Goal: Task Accomplishment & Management: Complete application form

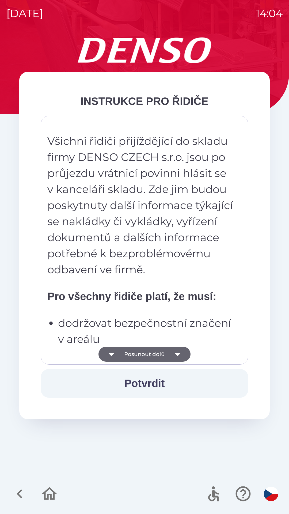
click at [144, 353] on button "Posunout dolů" at bounding box center [145, 354] width 92 height 15
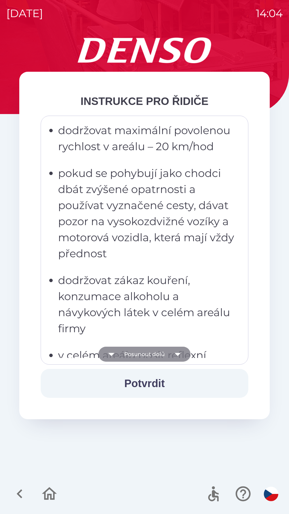
click at [144, 354] on button "Posunout dolů" at bounding box center [145, 354] width 92 height 15
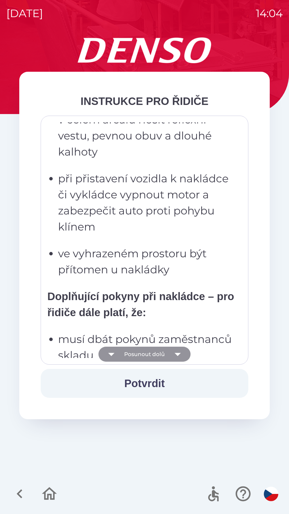
click at [144, 354] on button "Posunout dolů" at bounding box center [145, 354] width 92 height 15
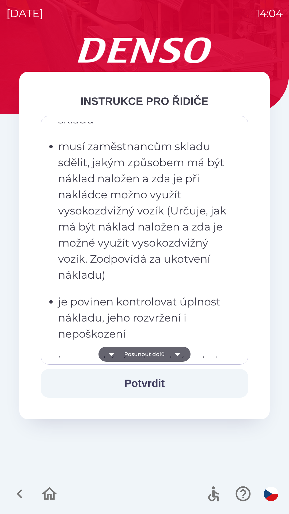
click at [141, 354] on button "Posunout dolů" at bounding box center [145, 354] width 92 height 15
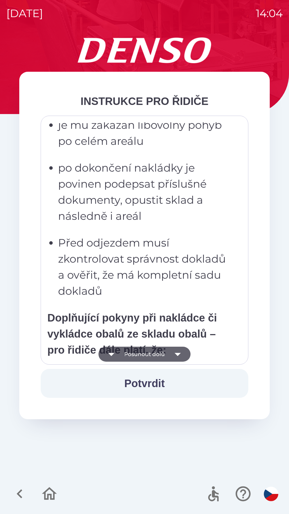
click at [141, 356] on button "Posunout dolů" at bounding box center [145, 354] width 92 height 15
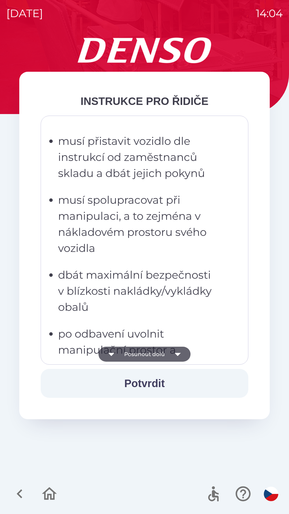
click at [140, 355] on button "Posunout dolů" at bounding box center [145, 354] width 92 height 15
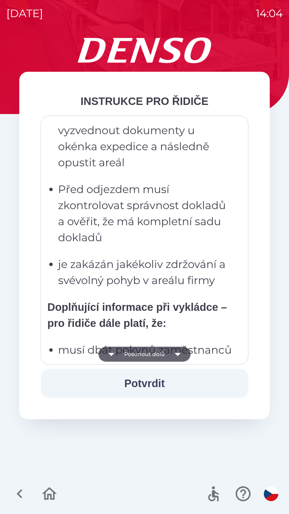
click at [141, 355] on button "Posunout dolů" at bounding box center [145, 354] width 92 height 15
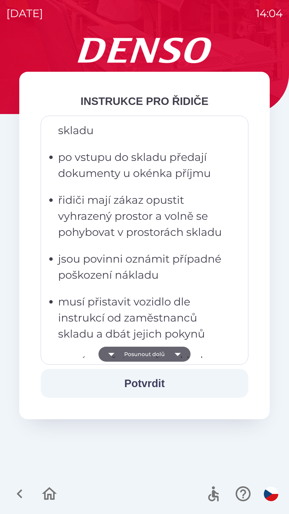
click at [141, 353] on button "Posunout dolů" at bounding box center [145, 354] width 92 height 15
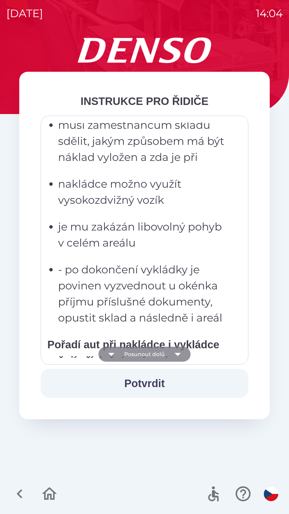
click at [141, 352] on button "Posunout dolů" at bounding box center [145, 354] width 92 height 15
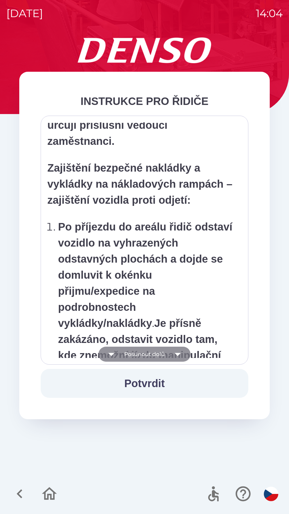
click at [142, 353] on button "Posunout dolů" at bounding box center [145, 354] width 92 height 15
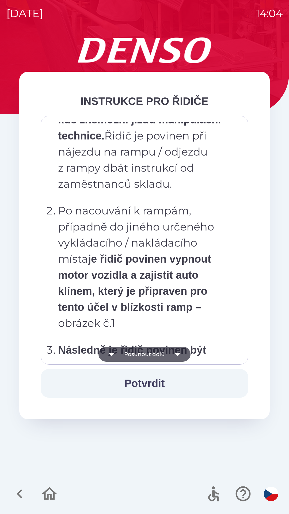
click at [142, 353] on button "Posunout dolů" at bounding box center [145, 354] width 92 height 15
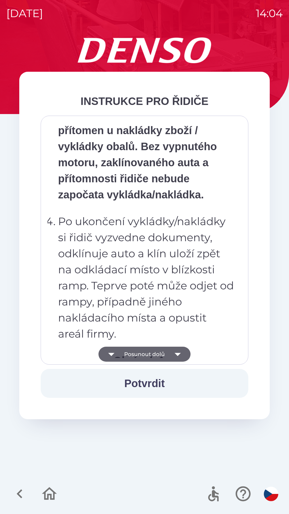
click at [141, 352] on button "Posunout dolů" at bounding box center [145, 354] width 92 height 15
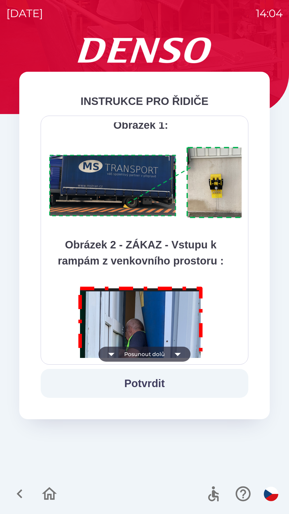
click at [140, 352] on button "Posunout dolů" at bounding box center [145, 354] width 92 height 15
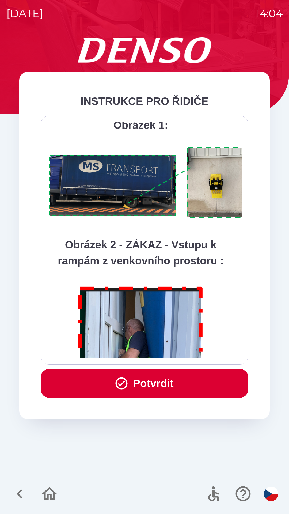
scroll to position [3009, 0]
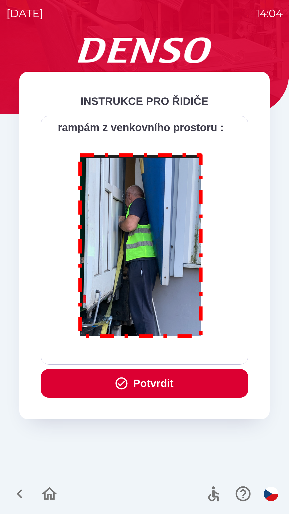
click at [140, 351] on div "Všichni řidiči přijíždějící do skladu firmy DENSO CZECH s.r.o. jsou po průjezdu…" at bounding box center [144, 240] width 194 height 236
click at [146, 383] on button "Potvrdit" at bounding box center [145, 383] width 208 height 29
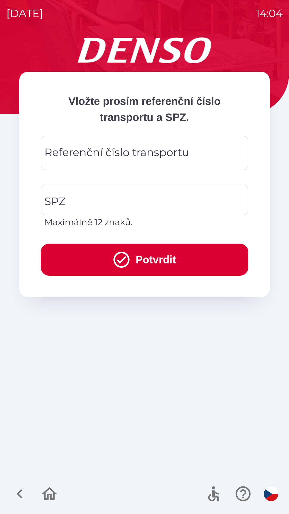
click at [97, 151] on div "Referenční číslo transportu Referenční číslo transportu" at bounding box center [145, 153] width 208 height 34
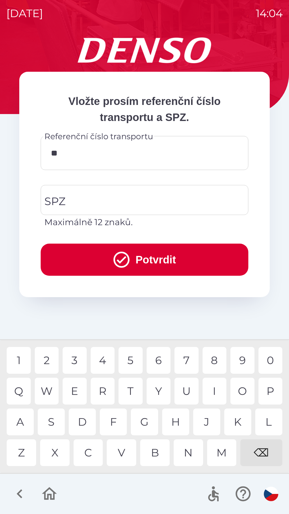
click at [101, 359] on div "4" at bounding box center [103, 360] width 24 height 27
click at [160, 358] on div "6" at bounding box center [159, 360] width 24 height 27
click at [215, 359] on div "8" at bounding box center [215, 360] width 24 height 27
type input "******"
click at [94, 201] on input "SPZ" at bounding box center [140, 199] width 195 height 25
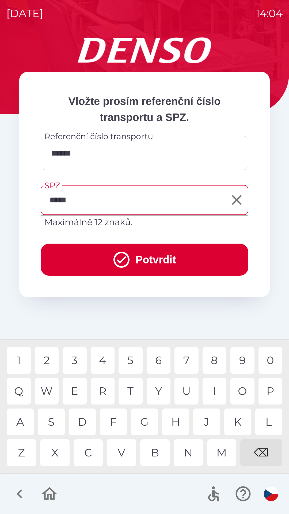
click at [43, 360] on div "2" at bounding box center [47, 360] width 24 height 27
type input "*******"
click at [144, 256] on button "Potvrdit" at bounding box center [145, 260] width 208 height 32
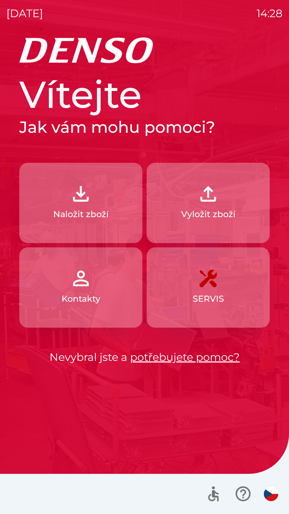
click at [127, 207] on button "Naložit zboží" at bounding box center [80, 203] width 123 height 80
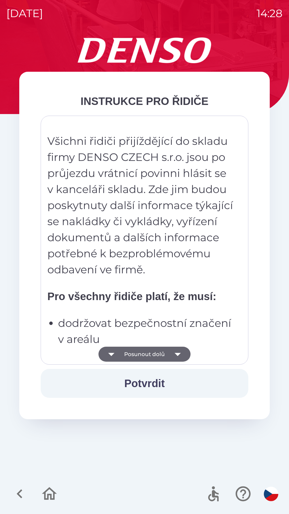
click at [165, 354] on button "Posunout dolů" at bounding box center [145, 354] width 92 height 15
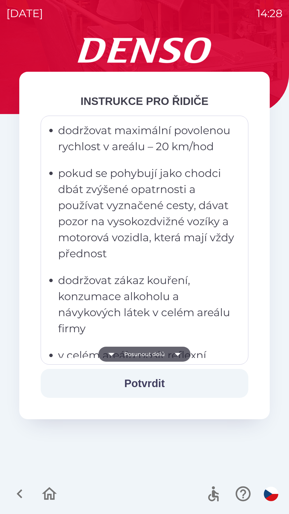
click at [167, 355] on button "Posunout dolů" at bounding box center [145, 354] width 92 height 15
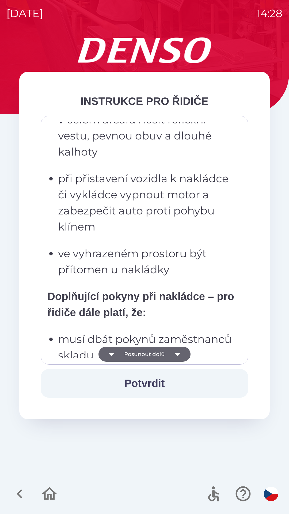
click at [169, 352] on button "Posunout dolů" at bounding box center [145, 354] width 92 height 15
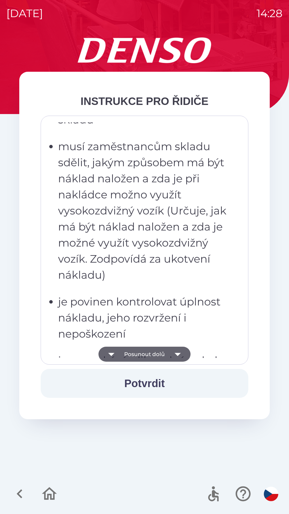
click at [172, 351] on icon "button" at bounding box center [177, 354] width 15 height 15
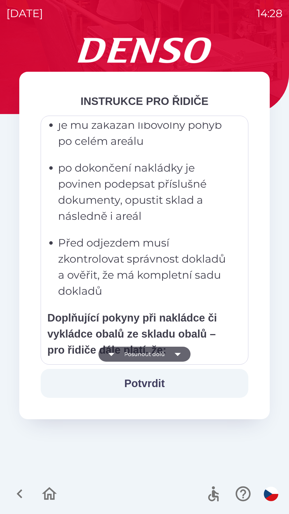
click at [173, 352] on icon "button" at bounding box center [177, 354] width 15 height 15
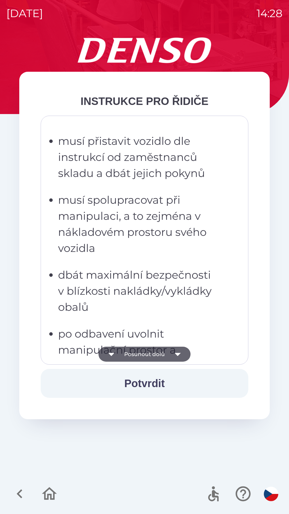
click at [172, 352] on icon "button" at bounding box center [177, 354] width 15 height 15
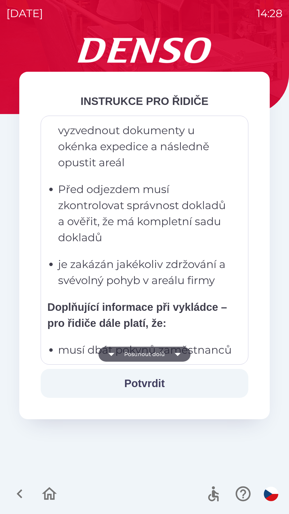
click at [180, 350] on icon "button" at bounding box center [177, 354] width 15 height 15
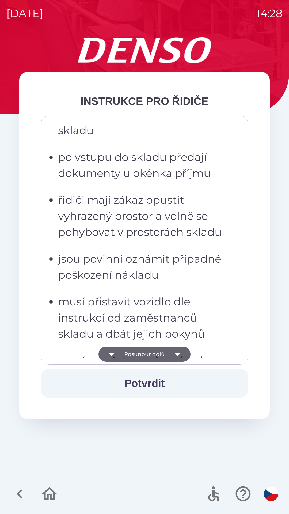
click at [181, 353] on icon "button" at bounding box center [177, 354] width 15 height 15
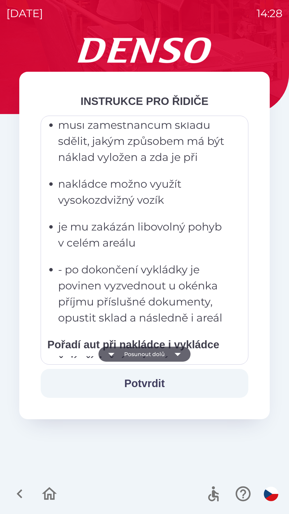
click at [180, 353] on icon "button" at bounding box center [177, 354] width 15 height 15
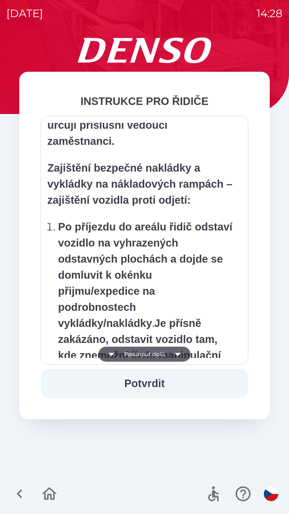
click at [179, 353] on icon "button" at bounding box center [177, 354] width 15 height 15
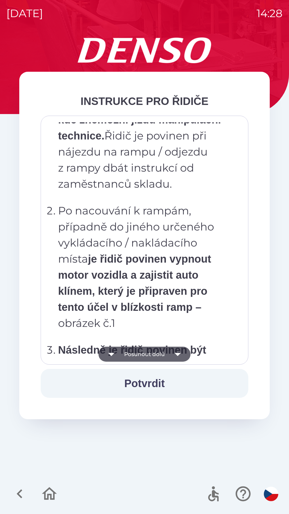
click at [179, 350] on icon "button" at bounding box center [177, 354] width 15 height 15
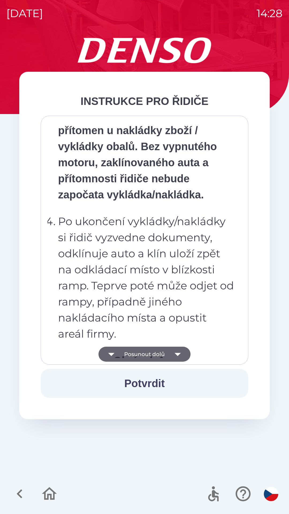
click at [178, 353] on icon "button" at bounding box center [177, 354] width 15 height 15
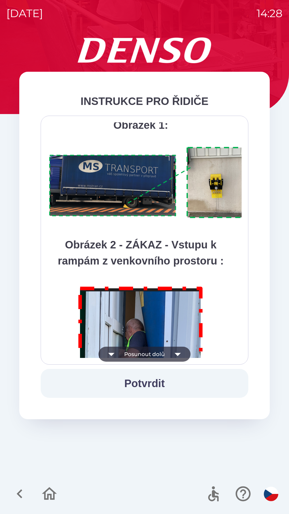
click at [178, 353] on icon "button" at bounding box center [178, 354] width 6 height 3
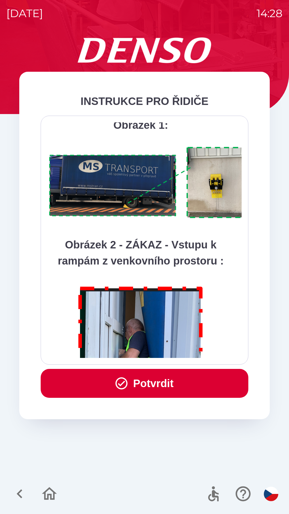
scroll to position [3009, 0]
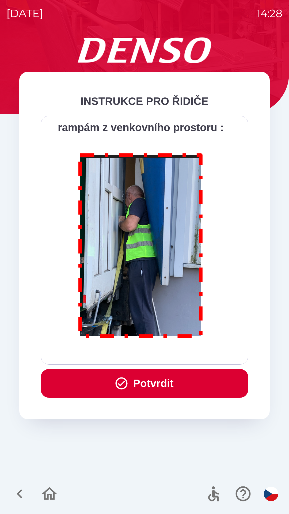
click at [178, 350] on div "Všichni řidiči přijíždějící do skladu firmy DENSO CZECH s.r.o. jsou po průjezdu…" at bounding box center [144, 240] width 194 height 236
click at [177, 349] on div "Všichni řidiči přijíždějící do skladu firmy DENSO CZECH s.r.o. jsou po průjezdu…" at bounding box center [144, 240] width 194 height 236
click at [163, 384] on button "Potvrdit" at bounding box center [145, 383] width 208 height 29
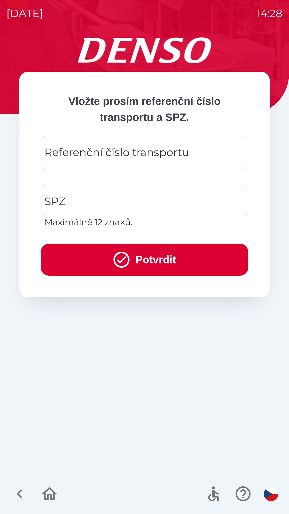
click at [196, 156] on input "Referenční číslo transportu" at bounding box center [144, 152] width 195 height 21
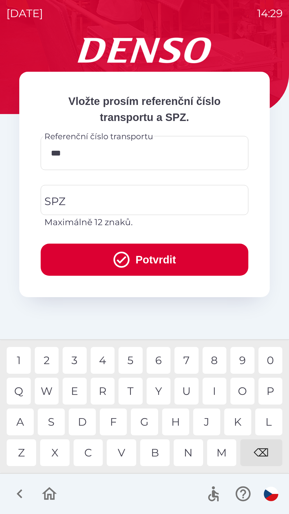
click at [130, 358] on div "5" at bounding box center [131, 360] width 24 height 27
click at [53, 358] on div "2" at bounding box center [47, 360] width 24 height 27
click at [16, 358] on div "1" at bounding box center [19, 360] width 24 height 27
type input "********"
click at [266, 360] on div "0" at bounding box center [271, 360] width 24 height 27
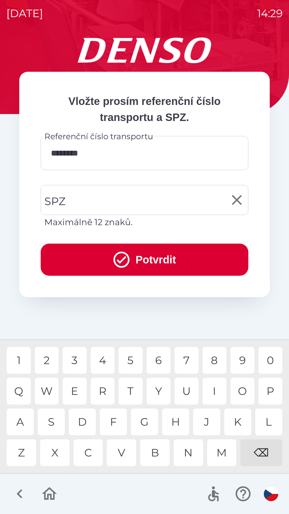
click at [157, 195] on input "SPZ" at bounding box center [140, 199] width 195 height 25
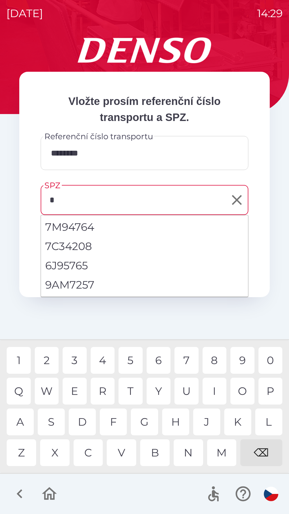
click at [187, 359] on div "7" at bounding box center [187, 360] width 24 height 27
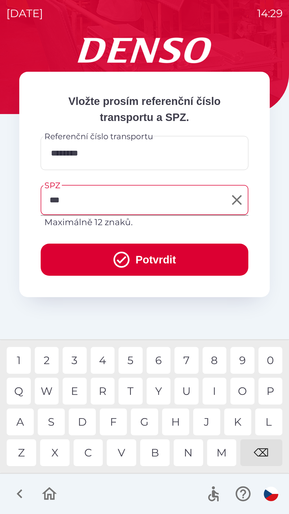
click at [159, 359] on div "6" at bounding box center [159, 360] width 24 height 27
type input "*******"
click at [216, 363] on div "8" at bounding box center [215, 360] width 24 height 27
click at [174, 256] on button "Potvrdit" at bounding box center [145, 260] width 208 height 32
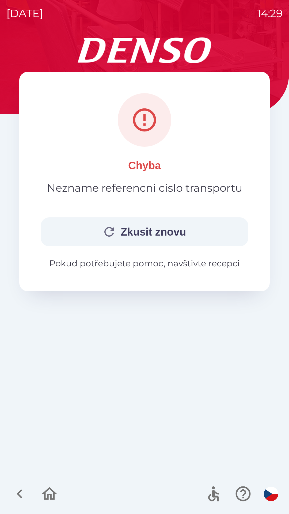
click at [172, 234] on button "Zkusit znovu" at bounding box center [145, 231] width 208 height 29
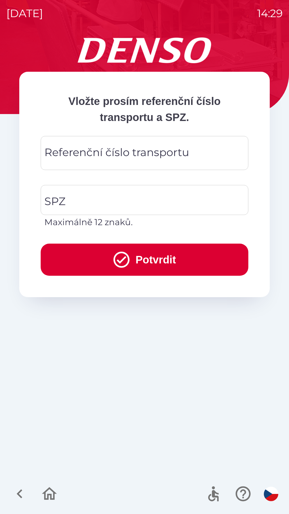
click at [122, 157] on div "Referenční číslo transportu Referenční číslo transportu" at bounding box center [145, 153] width 208 height 34
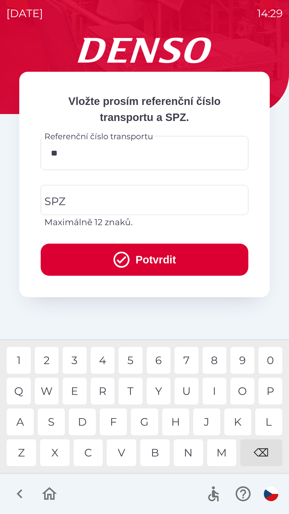
click at [138, 360] on div "5" at bounding box center [131, 360] width 24 height 27
type input "*"
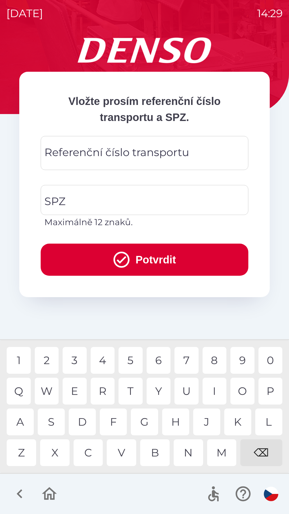
click at [264, 451] on div "⌫" at bounding box center [261, 452] width 42 height 27
click at [263, 447] on div "⌫" at bounding box center [261, 452] width 42 height 27
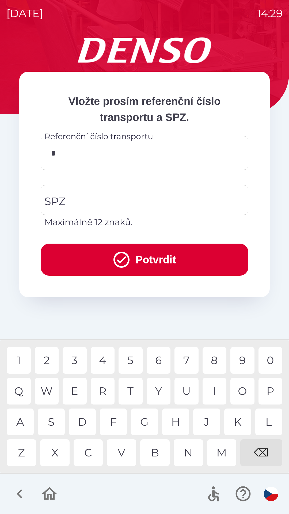
click at [267, 364] on div "0" at bounding box center [271, 360] width 24 height 27
click at [159, 358] on div "6" at bounding box center [159, 360] width 24 height 27
click at [161, 358] on div "6" at bounding box center [159, 360] width 24 height 27
type input "********"
click at [125, 199] on input "SPZ" at bounding box center [140, 199] width 195 height 25
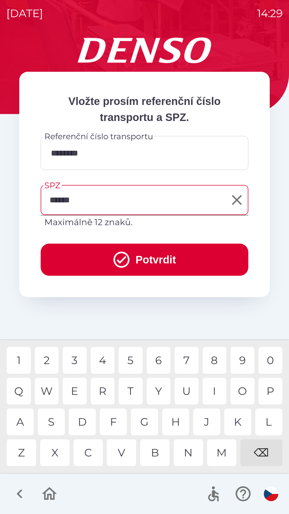
type input "*******"
click at [210, 360] on div "8" at bounding box center [215, 360] width 24 height 27
click at [182, 253] on button "Potvrdit" at bounding box center [145, 260] width 208 height 32
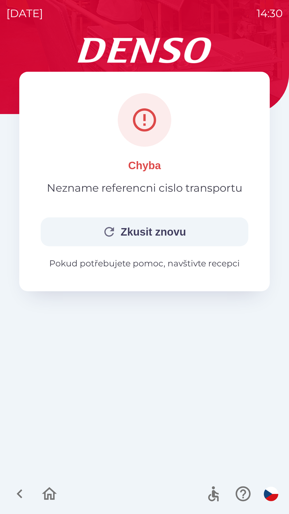
click at [163, 229] on button "Zkusit znovu" at bounding box center [145, 231] width 208 height 29
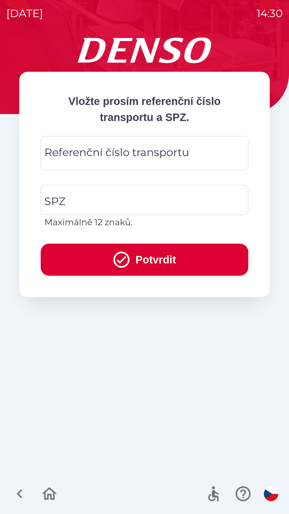
click at [99, 151] on div "Referenční číslo transportu Referenční číslo transportu" at bounding box center [145, 153] width 208 height 34
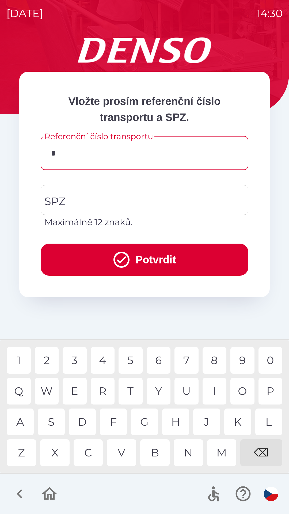
click at [73, 360] on div "3" at bounding box center [75, 360] width 24 height 27
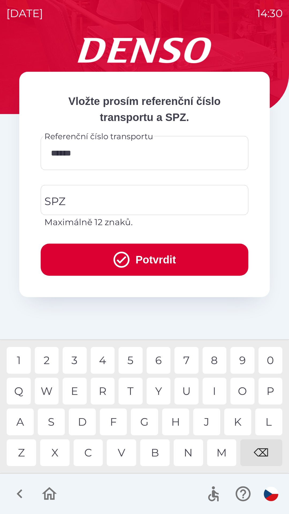
click at [158, 361] on div "6" at bounding box center [159, 360] width 24 height 27
type input "********"
click at [159, 362] on div "6" at bounding box center [159, 360] width 24 height 27
click at [130, 202] on input "SPZ" at bounding box center [140, 199] width 195 height 25
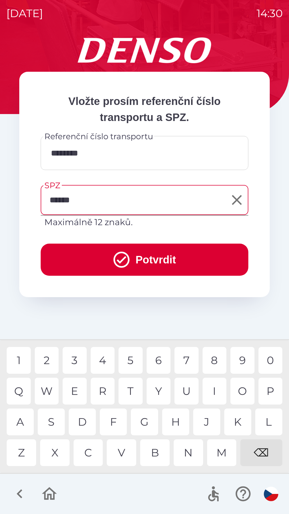
type input "*******"
click at [213, 359] on div "8" at bounding box center [215, 360] width 24 height 27
click at [171, 263] on button "Potvrdit" at bounding box center [145, 260] width 208 height 32
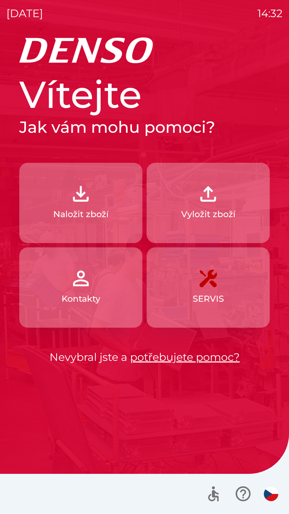
click at [87, 202] on img "button" at bounding box center [81, 194] width 24 height 24
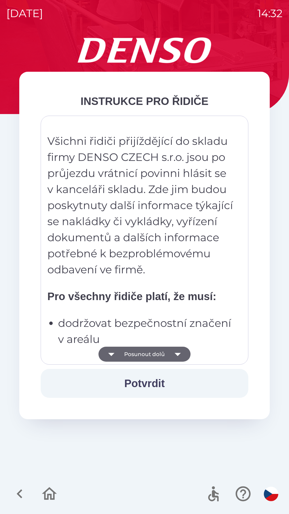
click at [180, 354] on icon "button" at bounding box center [177, 354] width 15 height 15
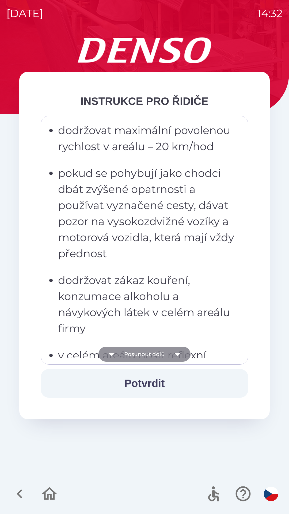
click at [178, 351] on icon "button" at bounding box center [177, 354] width 15 height 15
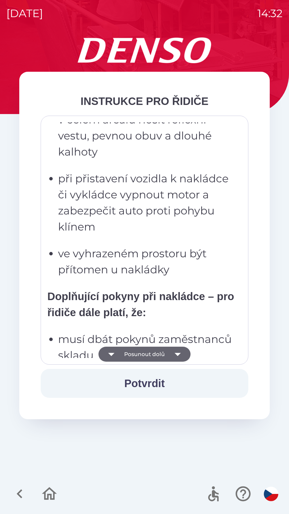
click at [179, 352] on icon "button" at bounding box center [177, 354] width 15 height 15
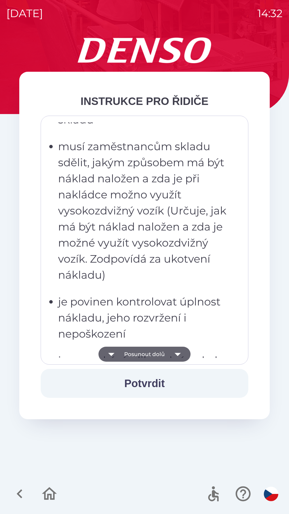
click at [180, 352] on icon "button" at bounding box center [177, 354] width 15 height 15
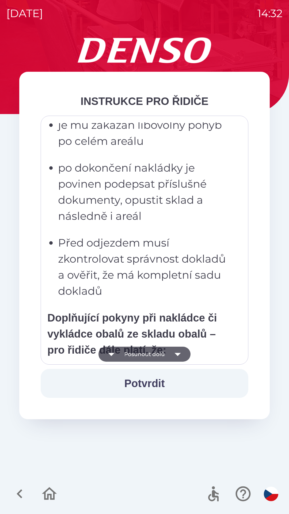
click at [180, 353] on icon "button" at bounding box center [177, 354] width 15 height 15
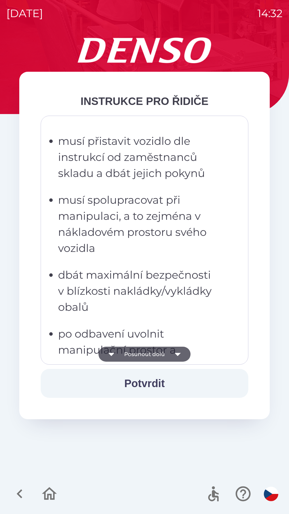
click at [178, 354] on icon "button" at bounding box center [178, 354] width 6 height 3
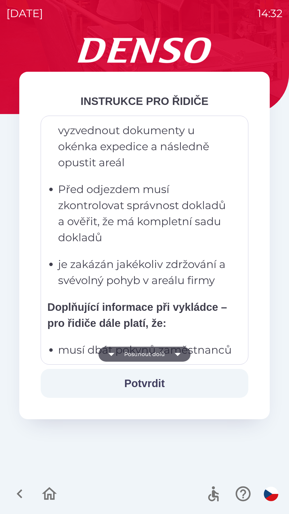
click at [178, 353] on icon "button" at bounding box center [178, 354] width 6 height 3
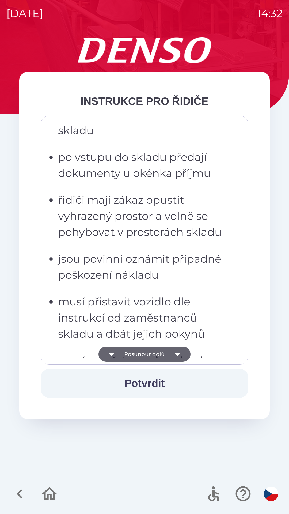
click at [179, 353] on icon "button" at bounding box center [178, 354] width 6 height 3
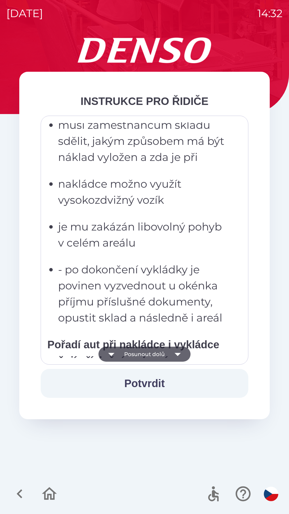
click at [178, 355] on icon "button" at bounding box center [178, 354] width 6 height 3
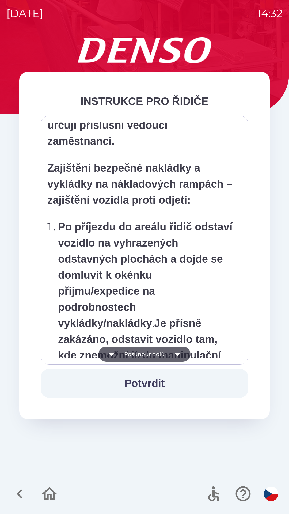
click at [178, 351] on icon "button" at bounding box center [177, 354] width 15 height 15
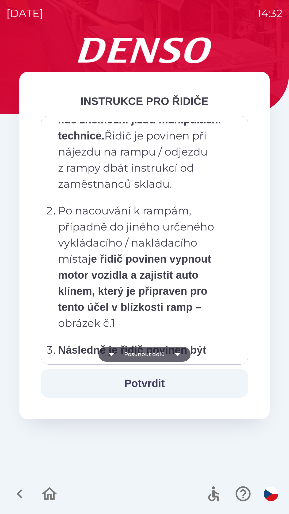
click at [178, 354] on icon "button" at bounding box center [178, 354] width 6 height 3
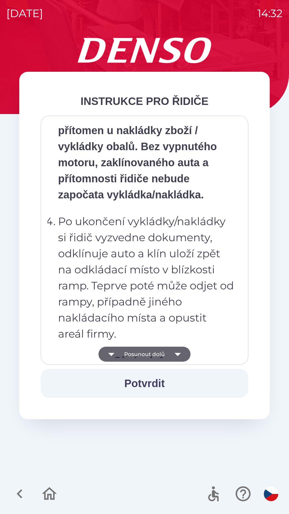
click at [178, 354] on icon "button" at bounding box center [178, 354] width 6 height 3
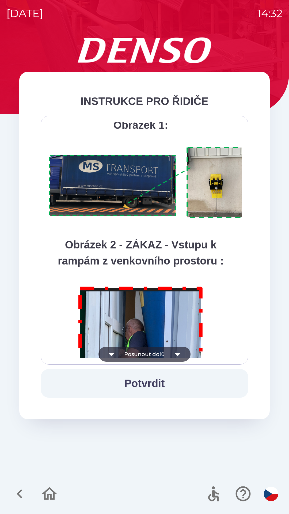
click at [179, 354] on icon "button" at bounding box center [178, 354] width 6 height 3
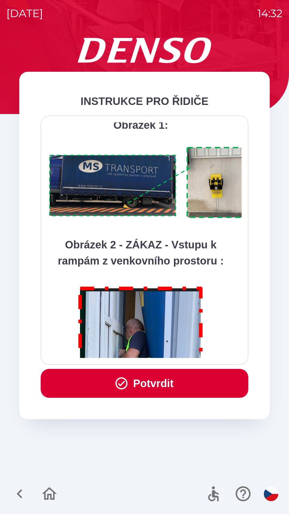
scroll to position [3009, 0]
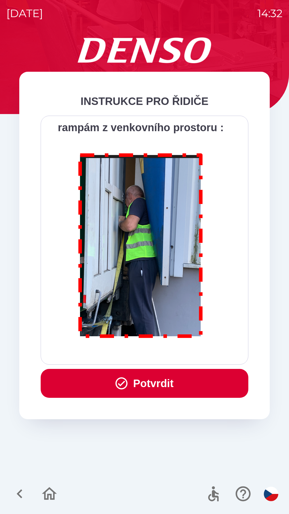
click at [179, 352] on div "Všichni řidiči přijíždějící do skladu firmy DENSO CZECH s.r.o. jsou po průjezdu…" at bounding box center [144, 240] width 194 height 236
click at [180, 386] on button "Potvrdit" at bounding box center [145, 383] width 208 height 29
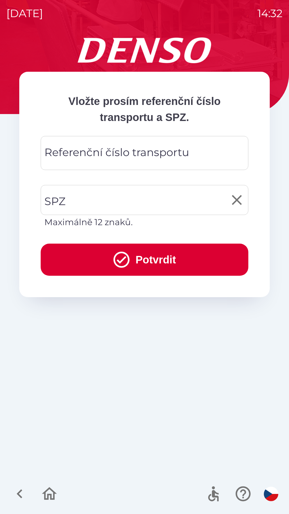
click at [110, 205] on input "SPZ" at bounding box center [140, 199] width 195 height 25
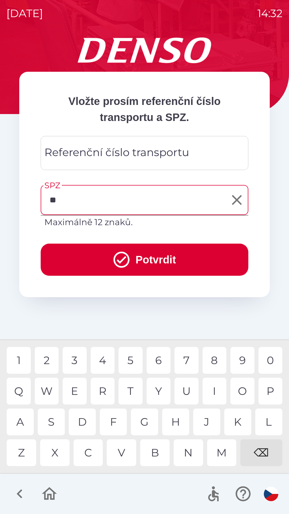
click at [25, 420] on div "A" at bounding box center [20, 422] width 27 height 27
click at [80, 360] on div "3" at bounding box center [75, 360] width 24 height 27
type input "*******"
click at [175, 258] on button "Potvrdit" at bounding box center [145, 260] width 208 height 32
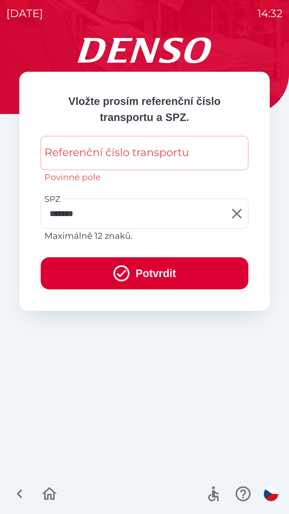
click at [156, 149] on div "Referenční číslo transportu Referenční číslo transportu Povinné pole" at bounding box center [145, 160] width 208 height 48
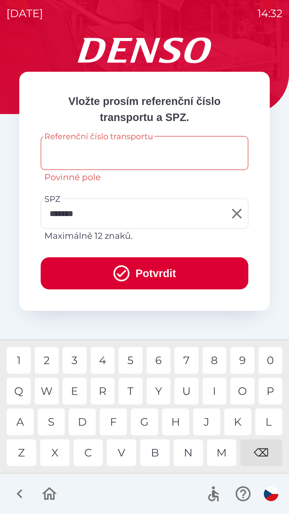
click at [165, 277] on button "Potvrdit" at bounding box center [145, 273] width 208 height 32
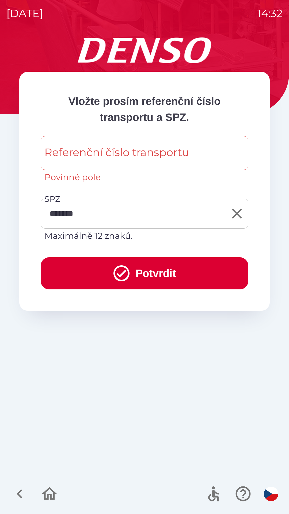
click at [156, 277] on button "Potvrdit" at bounding box center [145, 273] width 208 height 32
click at [155, 276] on button "Potvrdit" at bounding box center [145, 273] width 208 height 32
click at [156, 157] on div "Referenční číslo transportu Referenční číslo transportu Povinné pole" at bounding box center [145, 160] width 208 height 48
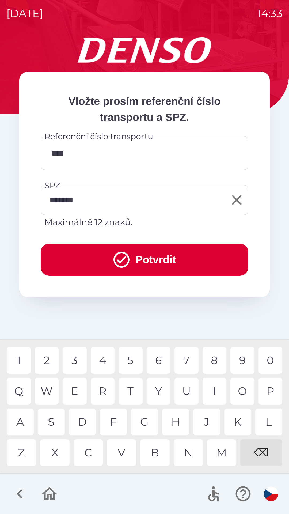
click at [104, 359] on div "4" at bounding box center [103, 360] width 24 height 27
type input "**********"
click at [273, 357] on div "0" at bounding box center [271, 360] width 24 height 27
click at [165, 266] on button "Potvrdit" at bounding box center [145, 260] width 208 height 32
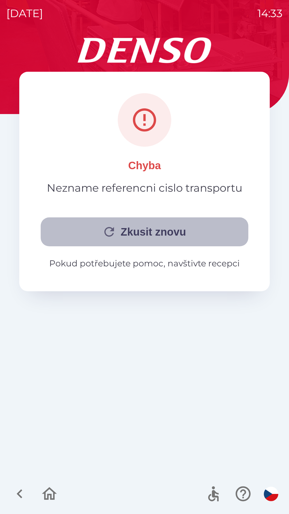
click at [131, 232] on button "Zkusit znovu" at bounding box center [145, 231] width 208 height 29
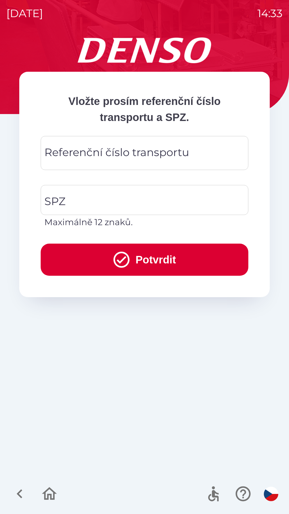
click at [202, 152] on input "Referenční číslo transportu" at bounding box center [144, 152] width 195 height 21
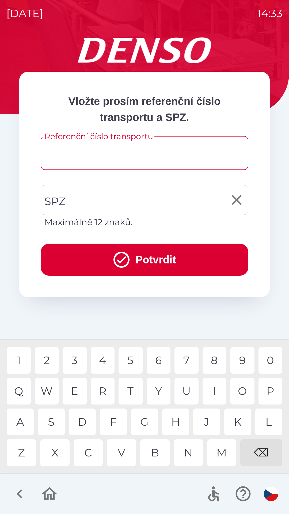
click at [123, 205] on input "SPZ" at bounding box center [140, 199] width 195 height 25
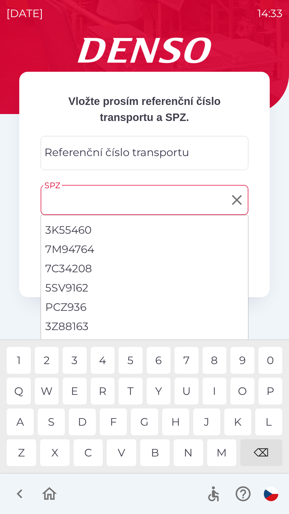
scroll to position [0, 0]
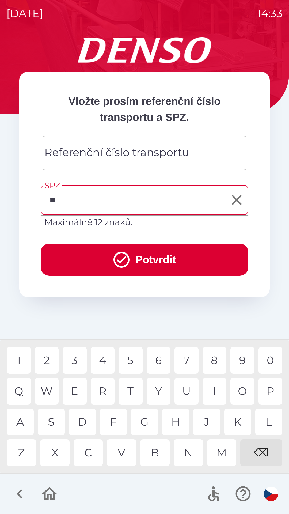
click at [20, 419] on div "A" at bounding box center [20, 422] width 27 height 27
click at [179, 424] on div "H" at bounding box center [175, 422] width 27 height 27
click at [74, 358] on div "3" at bounding box center [75, 360] width 24 height 27
type input "*******"
click at [176, 256] on button "Potvrdit" at bounding box center [145, 260] width 208 height 32
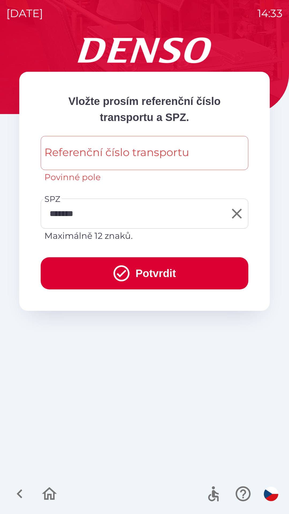
click at [163, 273] on button "Potvrdit" at bounding box center [145, 273] width 208 height 32
click at [170, 276] on button "Potvrdit" at bounding box center [145, 273] width 208 height 32
click at [179, 277] on button "Potvrdit" at bounding box center [145, 273] width 208 height 32
click at [191, 275] on button "Potvrdit" at bounding box center [145, 273] width 208 height 32
click at [20, 493] on icon "button" at bounding box center [20, 494] width 18 height 18
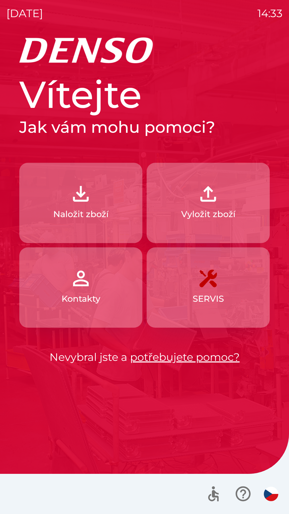
click at [21, 490] on div at bounding box center [144, 494] width 289 height 40
click at [93, 209] on p "Naložit zboží" at bounding box center [80, 214] width 55 height 13
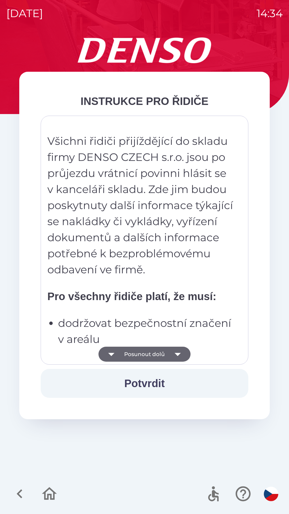
click at [179, 355] on icon "button" at bounding box center [177, 354] width 15 height 15
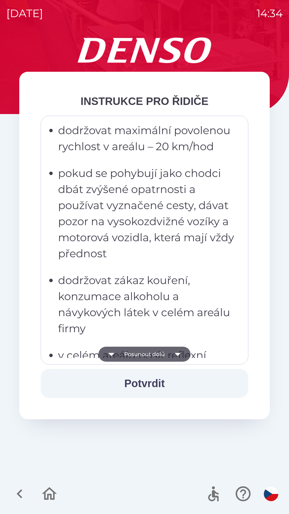
click at [180, 351] on icon "button" at bounding box center [177, 354] width 15 height 15
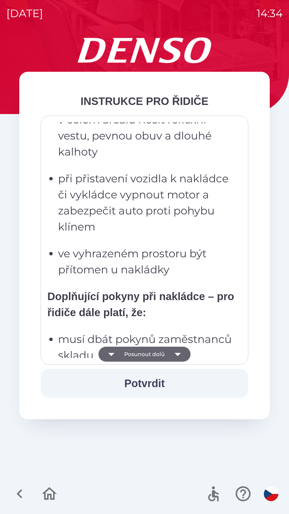
click at [181, 351] on icon "button" at bounding box center [177, 354] width 15 height 15
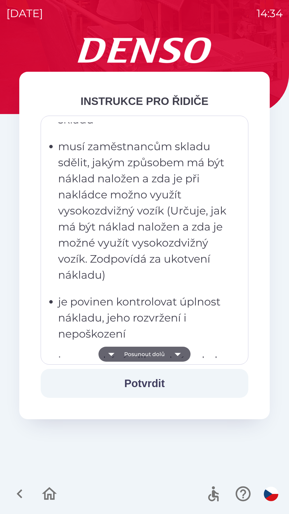
click at [182, 354] on icon "button" at bounding box center [177, 354] width 15 height 15
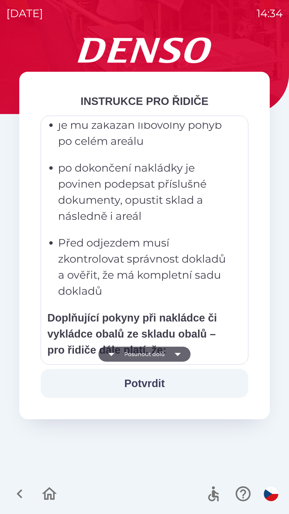
click at [179, 353] on icon "button" at bounding box center [178, 354] width 6 height 3
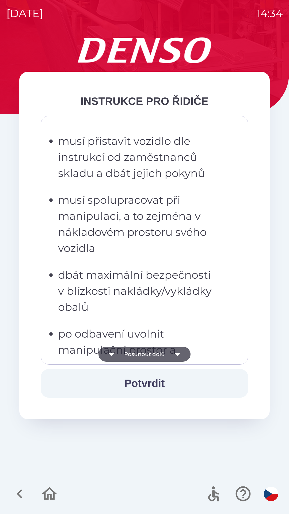
click at [179, 353] on icon "button" at bounding box center [178, 354] width 6 height 3
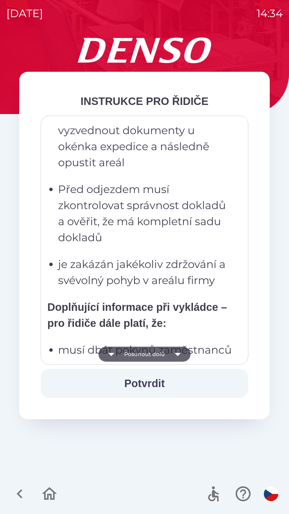
click at [180, 355] on icon "button" at bounding box center [177, 354] width 15 height 15
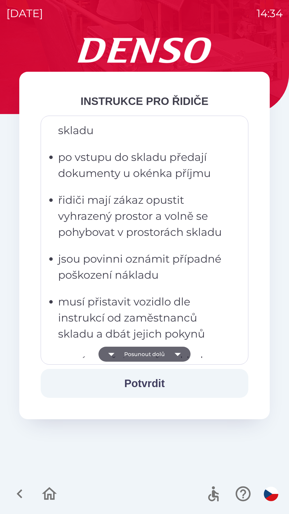
click at [179, 355] on icon "button" at bounding box center [177, 354] width 15 height 15
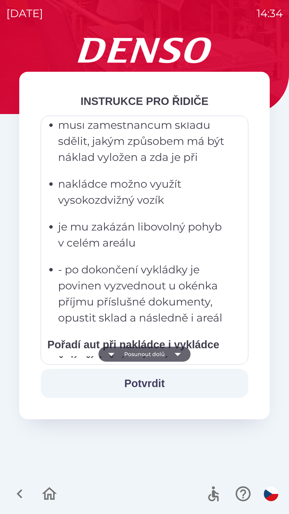
click at [178, 353] on icon "button" at bounding box center [178, 354] width 6 height 3
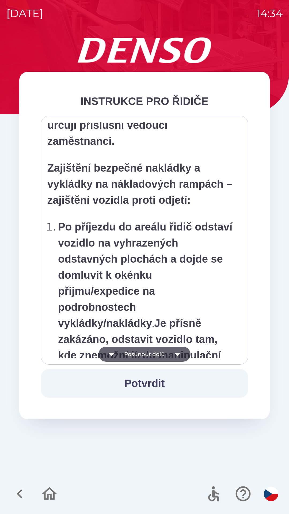
click at [179, 353] on icon "button" at bounding box center [178, 354] width 6 height 3
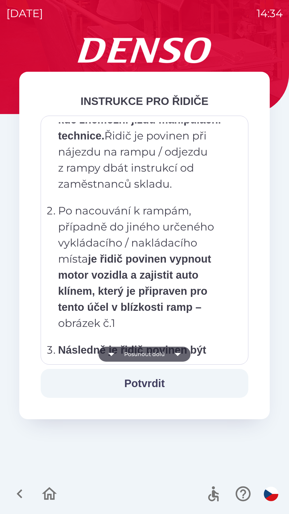
click at [179, 353] on icon "button" at bounding box center [178, 354] width 6 height 3
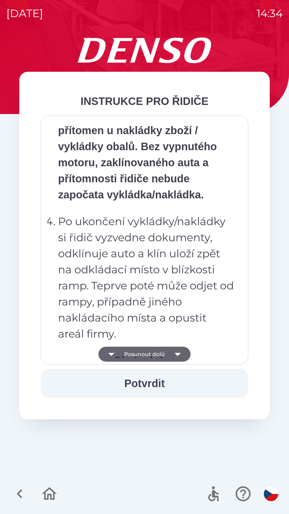
click at [179, 353] on icon "button" at bounding box center [178, 354] width 6 height 3
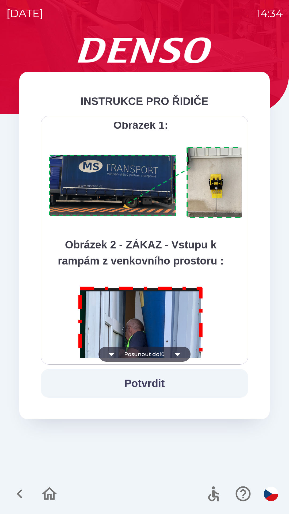
click at [180, 354] on icon "button" at bounding box center [177, 354] width 15 height 15
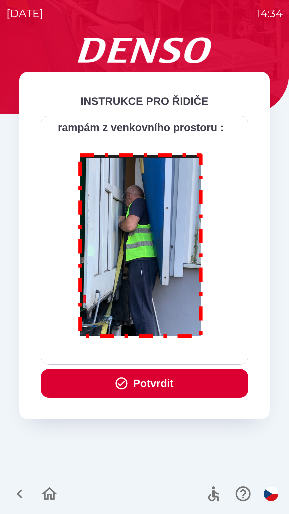
click at [180, 355] on div "Všichni řidiči přijíždějící do skladu firmy DENSO CZECH s.r.o. jsou po průjezdu…" at bounding box center [144, 240] width 194 height 236
click at [180, 354] on div "Všichni řidiči přijíždějící do skladu firmy DENSO CZECH s.r.o. jsou po průjezdu…" at bounding box center [144, 240] width 194 height 236
click at [182, 354] on div "Všichni řidiči přijíždějící do skladu firmy DENSO CZECH s.r.o. jsou po průjezdu…" at bounding box center [144, 240] width 194 height 236
click at [165, 389] on button "Potvrdit" at bounding box center [145, 383] width 208 height 29
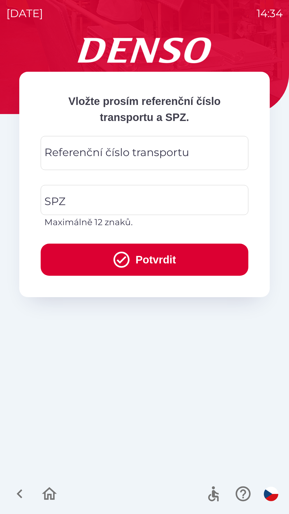
click at [128, 154] on div "Referenční číslo transportu Referenční číslo transportu" at bounding box center [145, 153] width 208 height 34
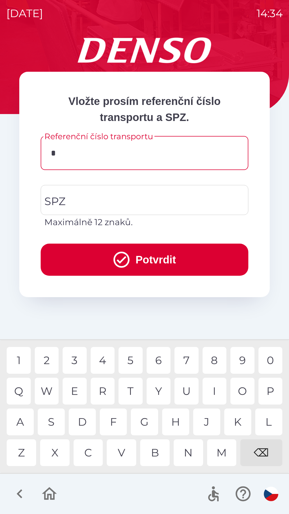
click at [21, 354] on div "1" at bounding box center [19, 360] width 24 height 27
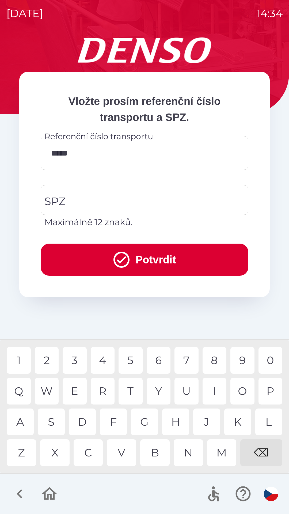
type input "******"
click at [143, 197] on input "SPZ" at bounding box center [140, 199] width 195 height 25
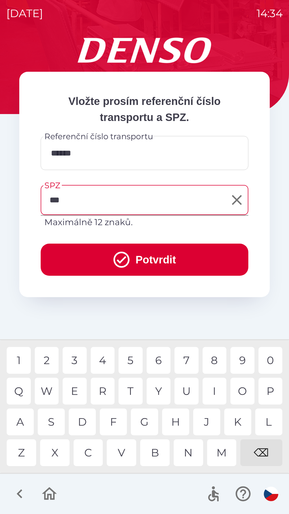
click at [181, 419] on div "H" at bounding box center [175, 422] width 27 height 27
click at [76, 358] on div "3" at bounding box center [75, 360] width 24 height 27
click at [132, 357] on div "5" at bounding box center [131, 360] width 24 height 27
type input "*******"
click at [197, 254] on button "Potvrdit" at bounding box center [145, 260] width 208 height 32
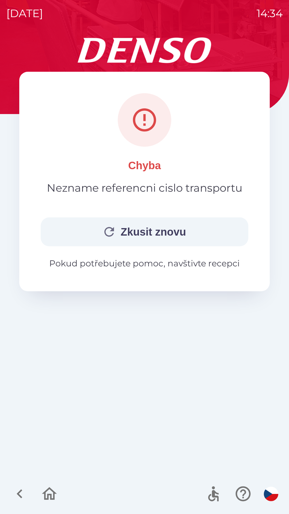
click at [182, 231] on button "Zkusit znovu" at bounding box center [145, 231] width 208 height 29
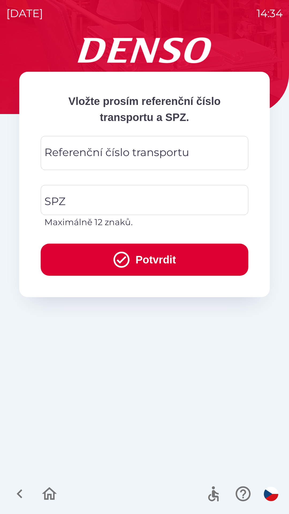
click at [198, 156] on input "Referenční číslo transportu" at bounding box center [144, 152] width 195 height 21
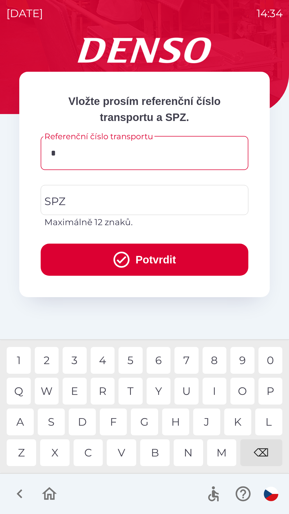
click at [77, 357] on div "3" at bounding box center [75, 360] width 24 height 27
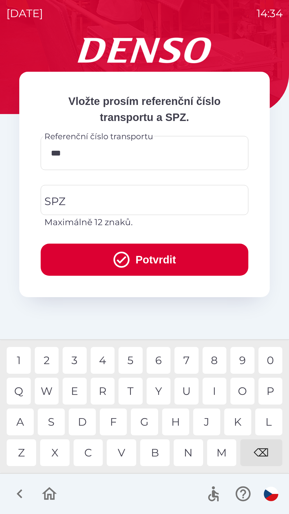
click at [107, 355] on div "4" at bounding box center [103, 360] width 24 height 27
click at [22, 360] on div "1" at bounding box center [19, 360] width 24 height 27
click at [134, 358] on div "5" at bounding box center [131, 360] width 24 height 27
type input "*********"
click at [115, 202] on input "SPZ" at bounding box center [140, 199] width 195 height 25
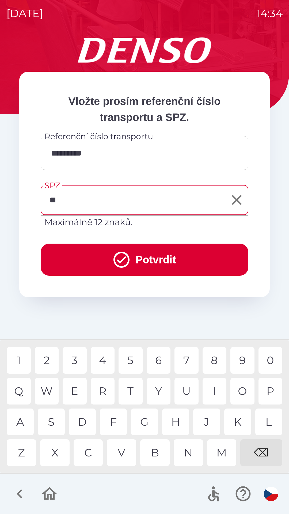
click at [23, 418] on div "A" at bounding box center [20, 422] width 27 height 27
click at [75, 362] on div "3" at bounding box center [75, 360] width 24 height 27
click at [243, 359] on div "9" at bounding box center [243, 360] width 24 height 27
type input "*******"
click at [156, 258] on button "Potvrdit" at bounding box center [145, 260] width 208 height 32
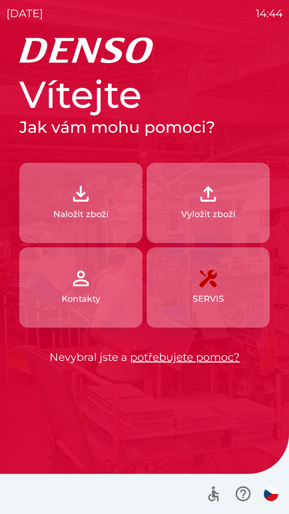
click at [86, 219] on p "Naložit zboží" at bounding box center [80, 214] width 55 height 13
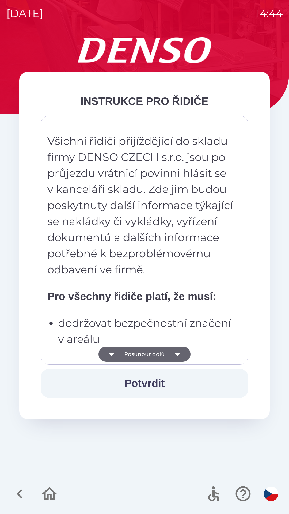
click at [146, 357] on button "Posunout dolů" at bounding box center [145, 354] width 92 height 15
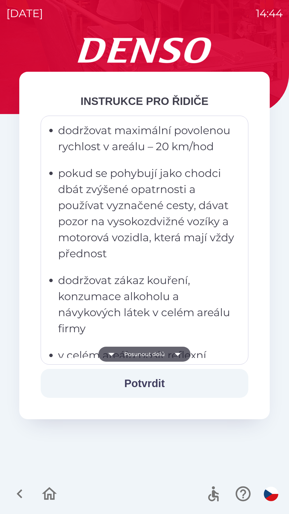
click at [156, 351] on button "Posunout dolů" at bounding box center [145, 354] width 92 height 15
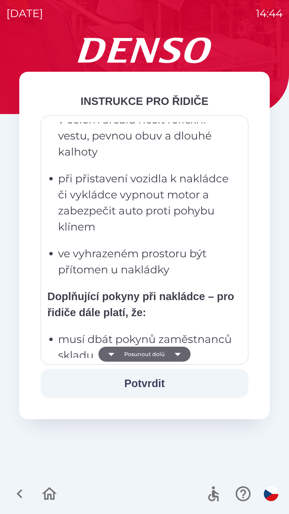
click at [161, 350] on button "Posunout dolů" at bounding box center [145, 354] width 92 height 15
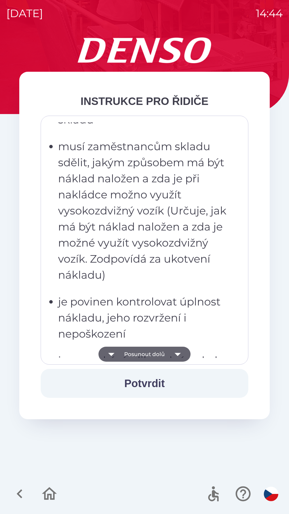
click at [170, 349] on icon "button" at bounding box center [177, 354] width 15 height 15
click at [176, 353] on icon "button" at bounding box center [177, 354] width 15 height 15
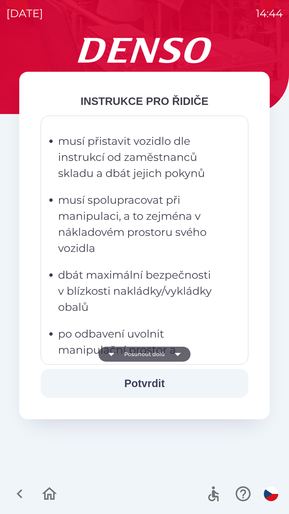
click at [156, 384] on button "Potvrdit" at bounding box center [145, 383] width 208 height 29
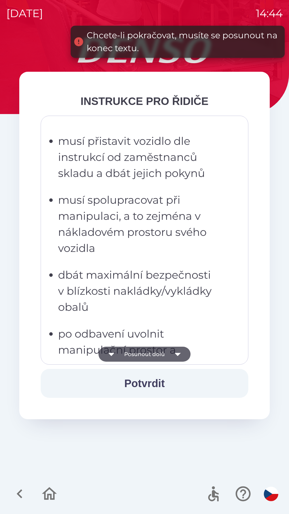
click at [176, 350] on icon "button" at bounding box center [177, 354] width 15 height 15
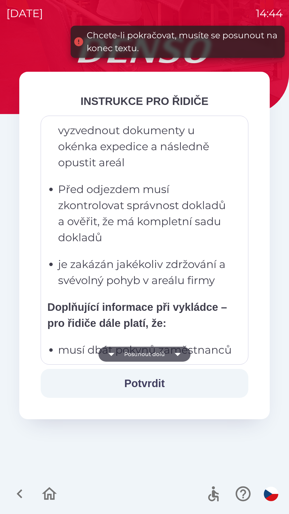
click at [173, 357] on icon "button" at bounding box center [177, 354] width 15 height 15
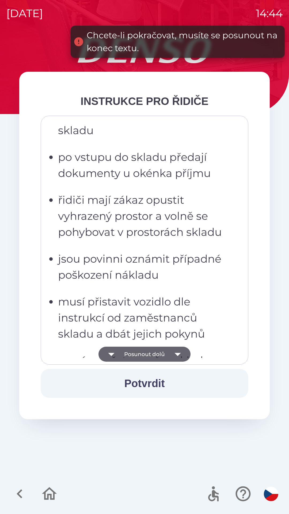
click at [177, 359] on icon "button" at bounding box center [177, 354] width 15 height 15
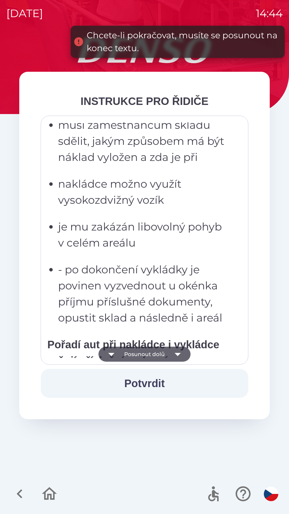
click at [176, 360] on icon "button" at bounding box center [177, 354] width 15 height 15
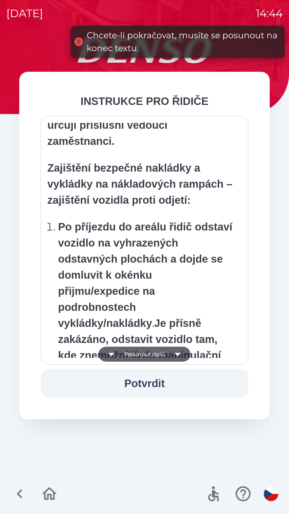
click at [176, 360] on icon "button" at bounding box center [177, 354] width 15 height 15
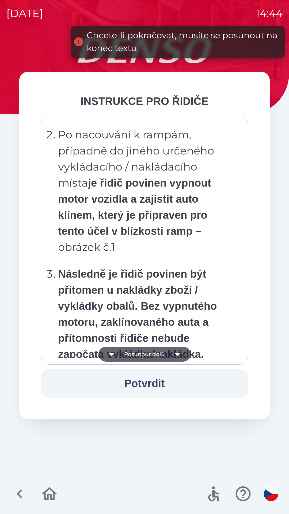
click at [175, 360] on icon "button" at bounding box center [177, 354] width 15 height 15
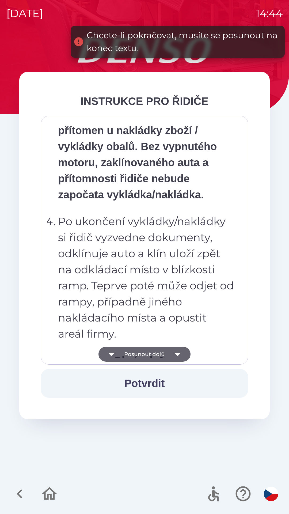
click at [174, 360] on icon "button" at bounding box center [177, 354] width 15 height 15
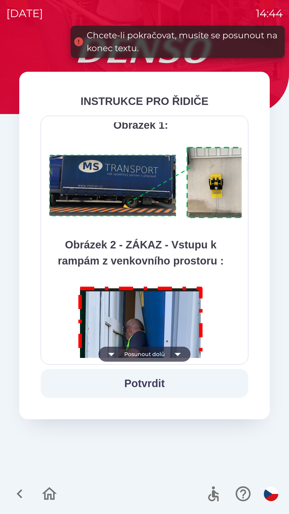
click at [172, 359] on icon "button" at bounding box center [177, 354] width 15 height 15
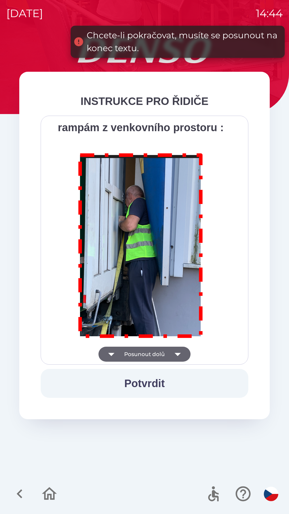
click at [173, 360] on div "Všichni řidiči přijíždějící do skladu firmy DENSO CZECH s.r.o. jsou po průjezdu…" at bounding box center [145, 240] width 208 height 249
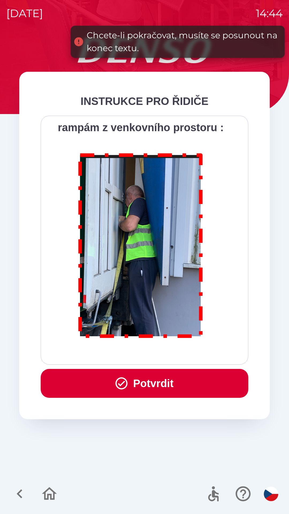
click at [175, 359] on div "Všichni řidiči přijíždějící do skladu firmy DENSO CZECH s.r.o. jsou po průjezdu…" at bounding box center [145, 240] width 208 height 249
click at [176, 360] on div "Všichni řidiči přijíždějící do skladu firmy DENSO CZECH s.r.o. jsou po průjezdu…" at bounding box center [145, 240] width 208 height 249
click at [172, 385] on button "Potvrdit" at bounding box center [145, 383] width 208 height 29
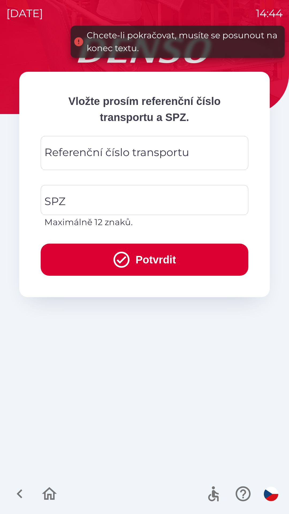
click at [136, 148] on div "Referenční číslo transportu Referenční číslo transportu" at bounding box center [145, 153] width 208 height 34
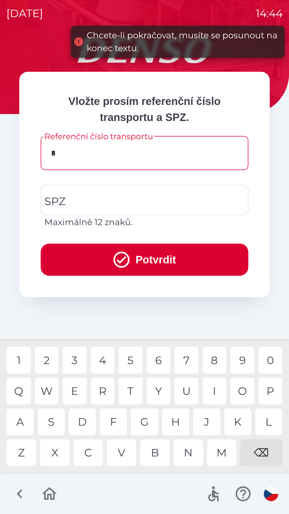
click at [92, 458] on div "C" at bounding box center [88, 452] width 29 height 27
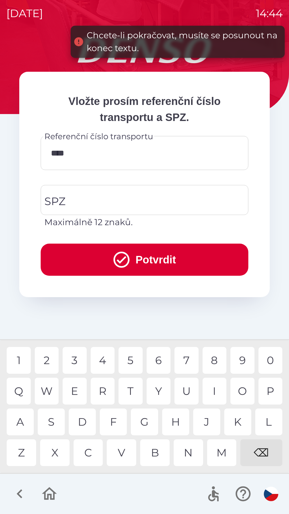
click at [70, 364] on div "3" at bounding box center [75, 360] width 24 height 27
click at [269, 360] on div "0" at bounding box center [271, 360] width 24 height 27
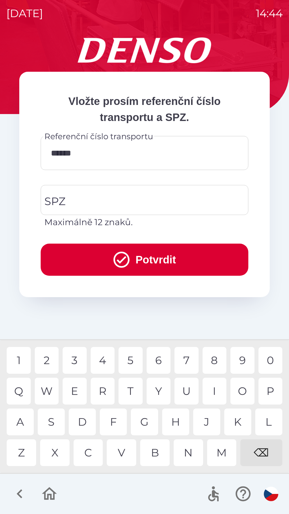
click at [72, 361] on div "3" at bounding box center [75, 360] width 24 height 27
type input "*********"
click at [118, 202] on input "SPZ" at bounding box center [140, 199] width 195 height 25
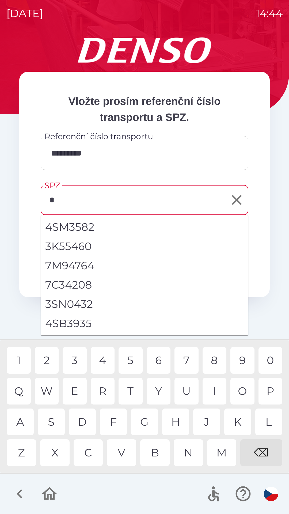
click at [108, 360] on div "4" at bounding box center [103, 360] width 24 height 27
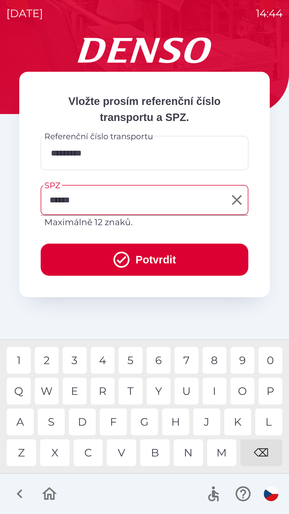
click at [155, 361] on div "6" at bounding box center [159, 360] width 24 height 27
type input "*******"
click at [148, 267] on button "Potvrdit" at bounding box center [145, 260] width 208 height 32
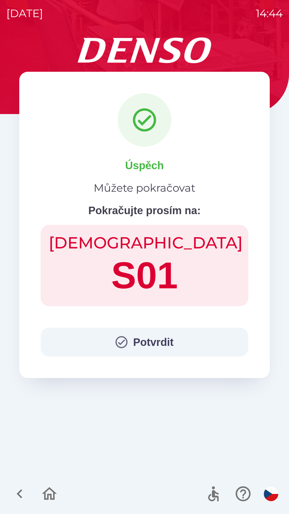
click at [166, 341] on button "Potvrdit" at bounding box center [145, 342] width 208 height 29
